Goal: Task Accomplishment & Management: Complete application form

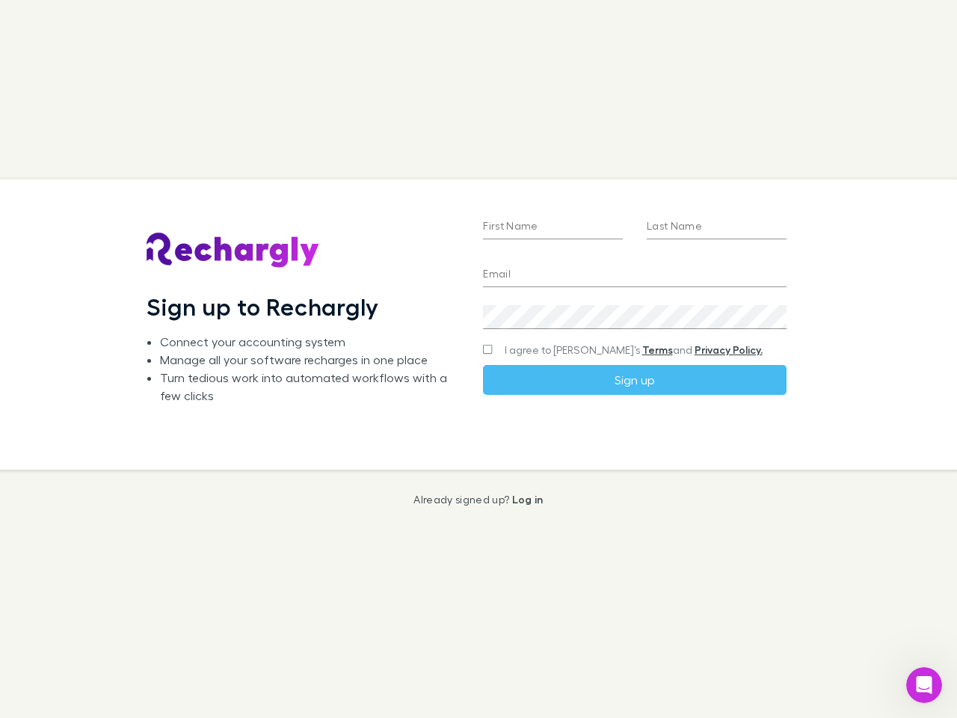
click at [478, 359] on div "First Name Last Name Email Create a password I agree to Rechargly’s Terms and P…" at bounding box center [634, 324] width 327 height 290
click at [552, 227] on input "First Name" at bounding box center [553, 227] width 140 height 24
click at [716, 227] on input "Last Name" at bounding box center [717, 227] width 140 height 24
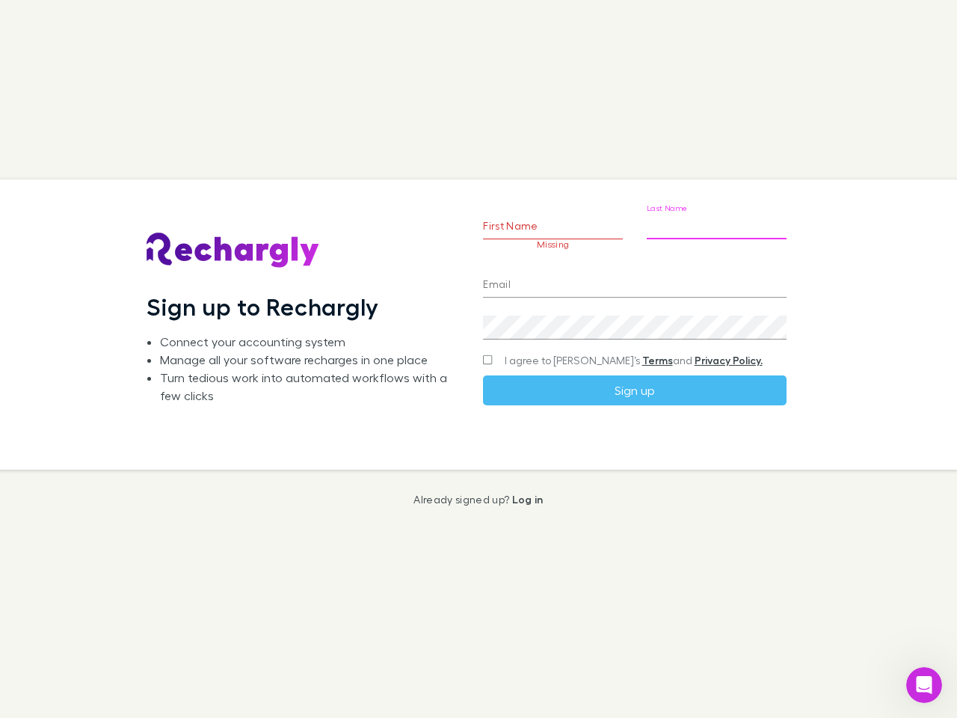
click at [634, 275] on input "Email" at bounding box center [634, 286] width 303 height 24
click at [634, 317] on div "Create a password" at bounding box center [634, 321] width 303 height 36
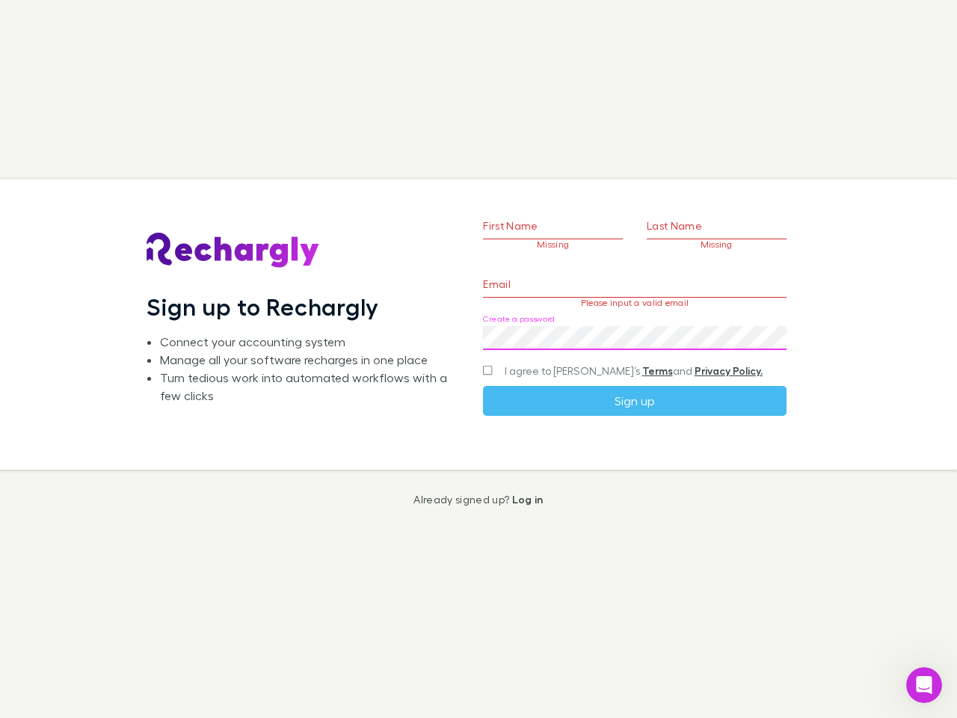
click at [605, 350] on form "First Name Missing Last Name Missing Email Please input a valid email Create a …" at bounding box center [634, 291] width 303 height 248
